Goal: Information Seeking & Learning: Learn about a topic

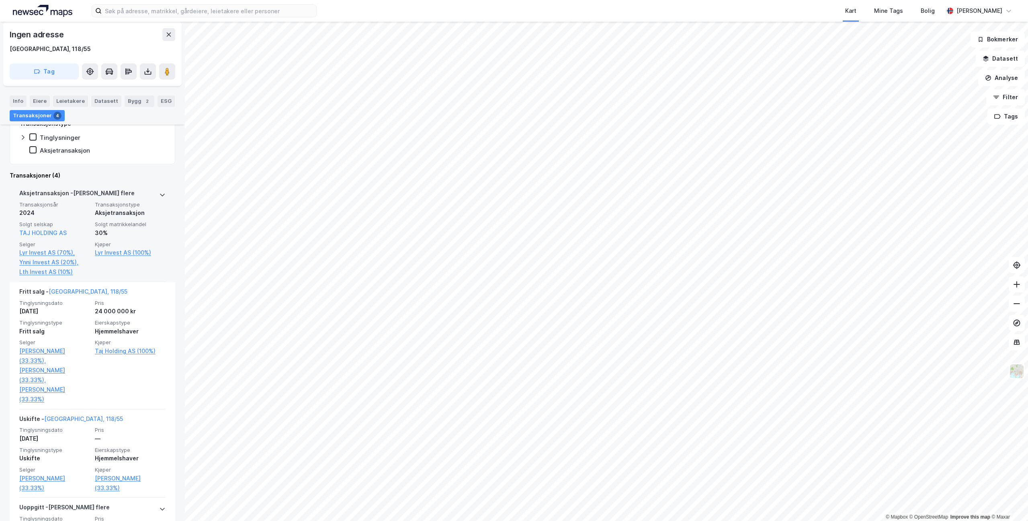
scroll to position [161, 0]
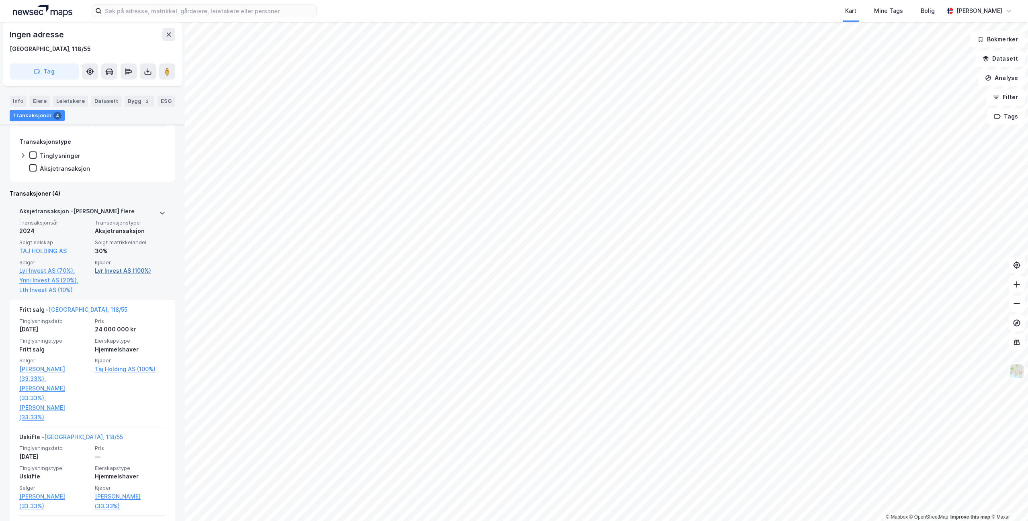
click at [114, 270] on link "Lyr Invest AS (100%)" at bounding box center [130, 271] width 71 height 10
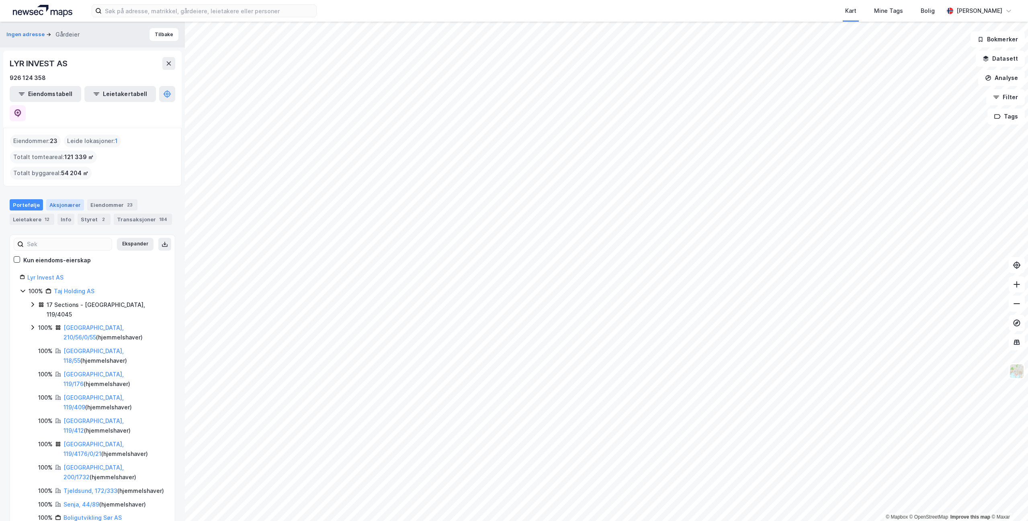
click at [64, 199] on div "Aksjonærer" at bounding box center [65, 204] width 38 height 11
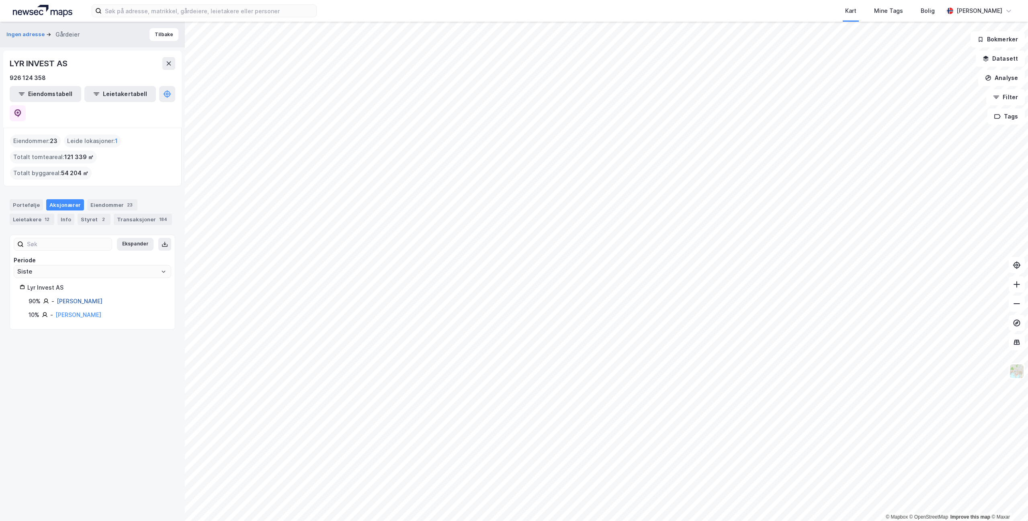
click at [103, 298] on link "[PERSON_NAME]" at bounding box center [80, 301] width 46 height 7
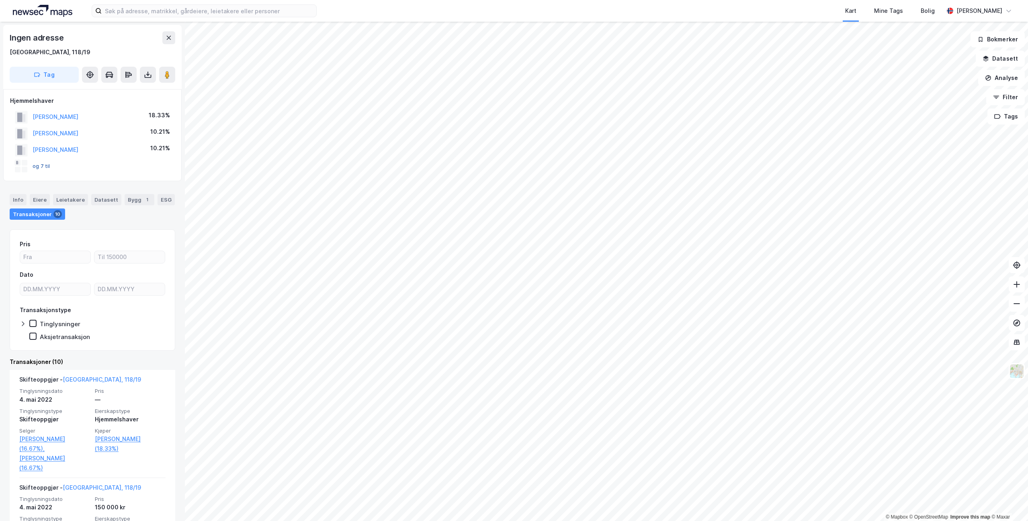
click at [0, 0] on button "og 7 til" at bounding box center [0, 0] width 0 height 0
